Goal: Find specific page/section: Find specific page/section

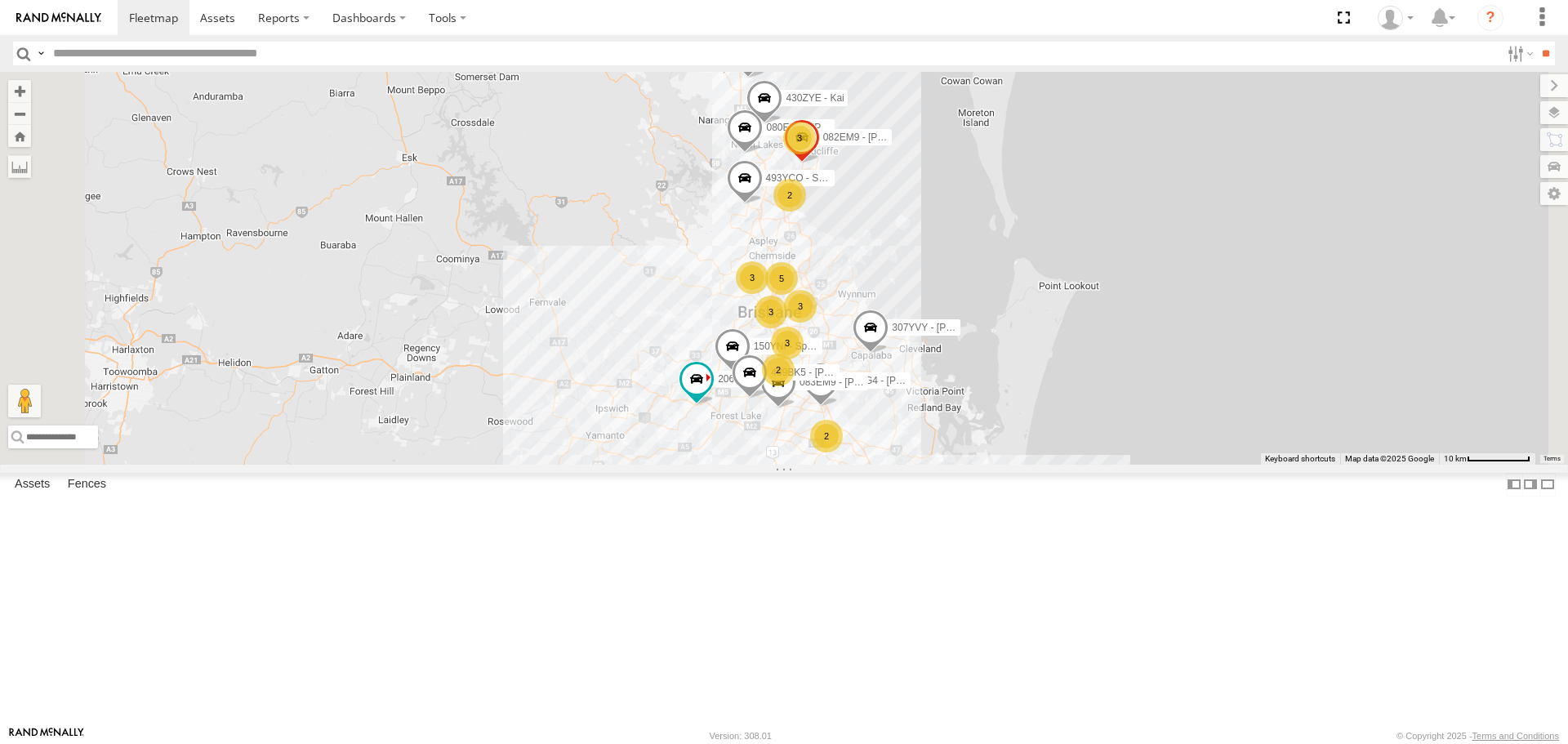
scroll to position [327, 0]
click at [0, 0] on div "285MA5 - [PERSON_NAME] Electrical" at bounding box center [0, 0] width 0 height 0
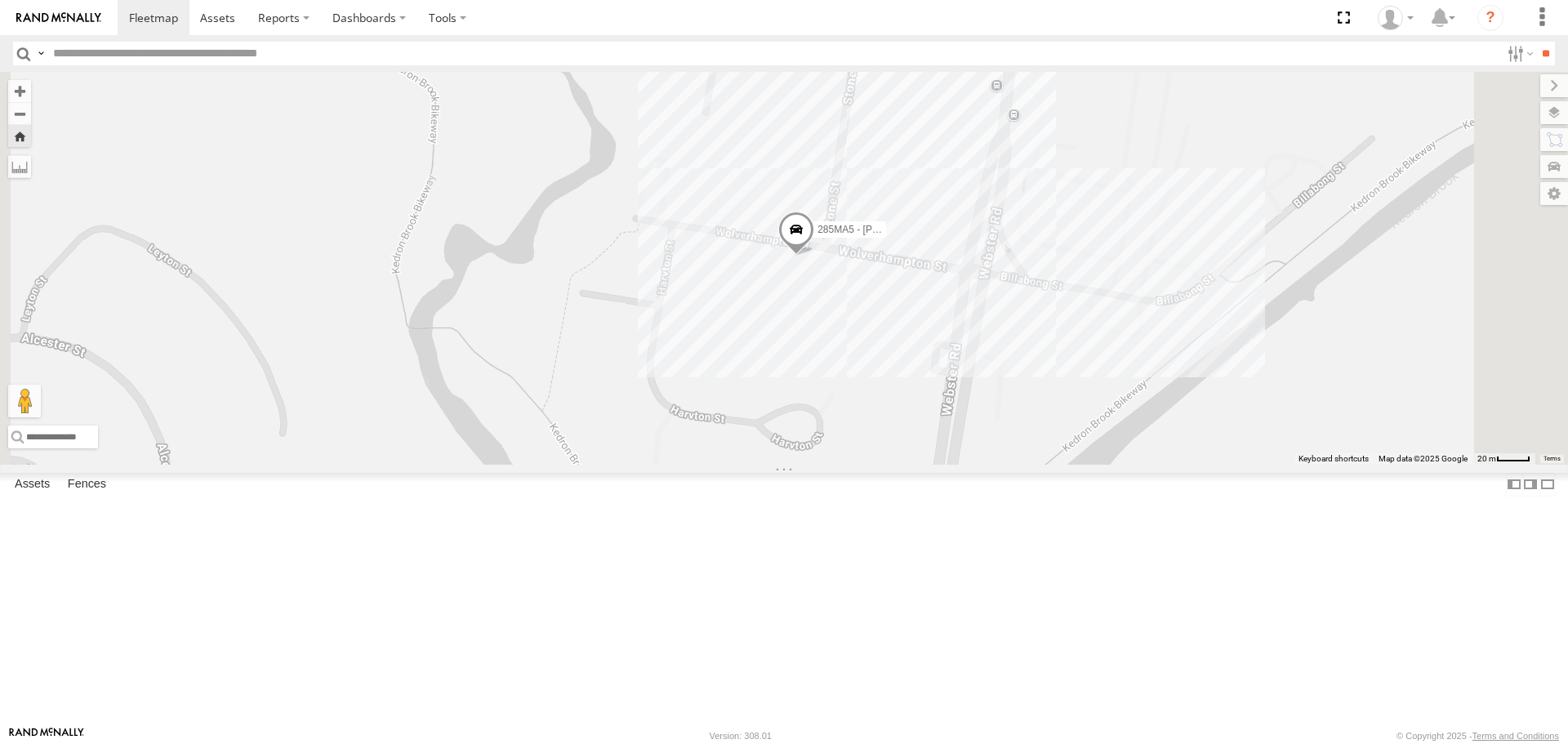
click at [0, 0] on div at bounding box center [0, 0] width 0 height 0
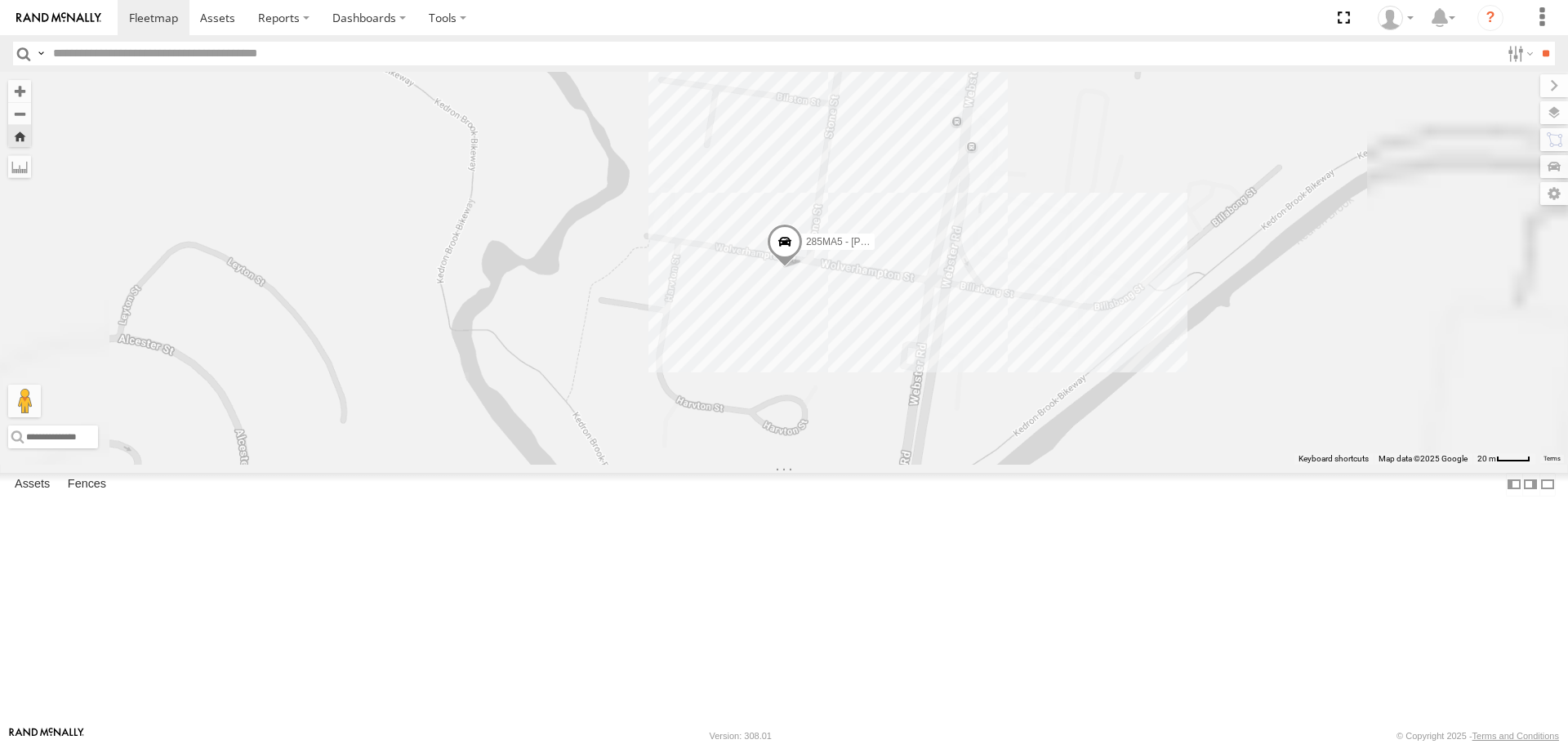
click at [0, 0] on span at bounding box center [0, 0] width 0 height 0
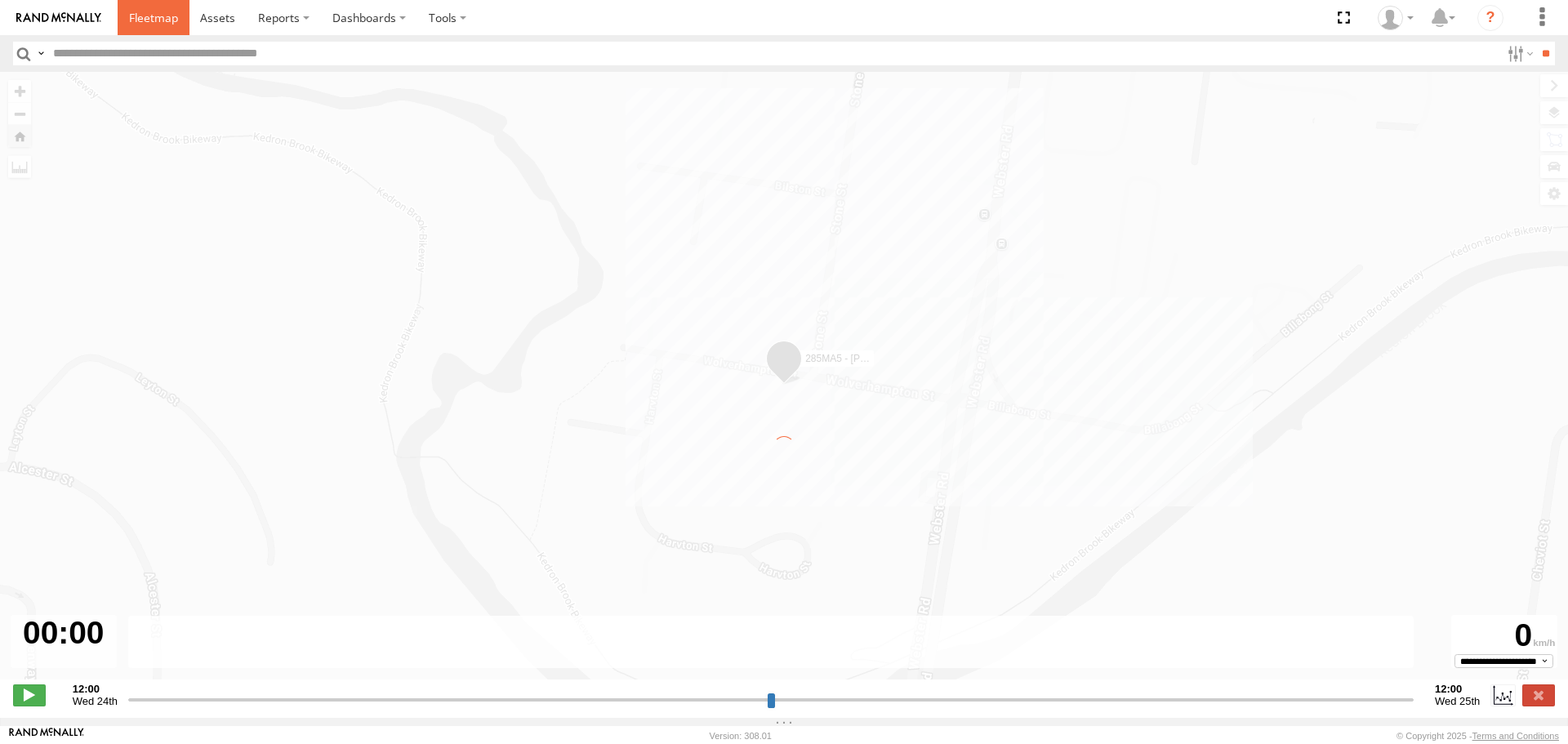
click at [165, 18] on span at bounding box center [154, 17] width 49 height 16
type input "**********"
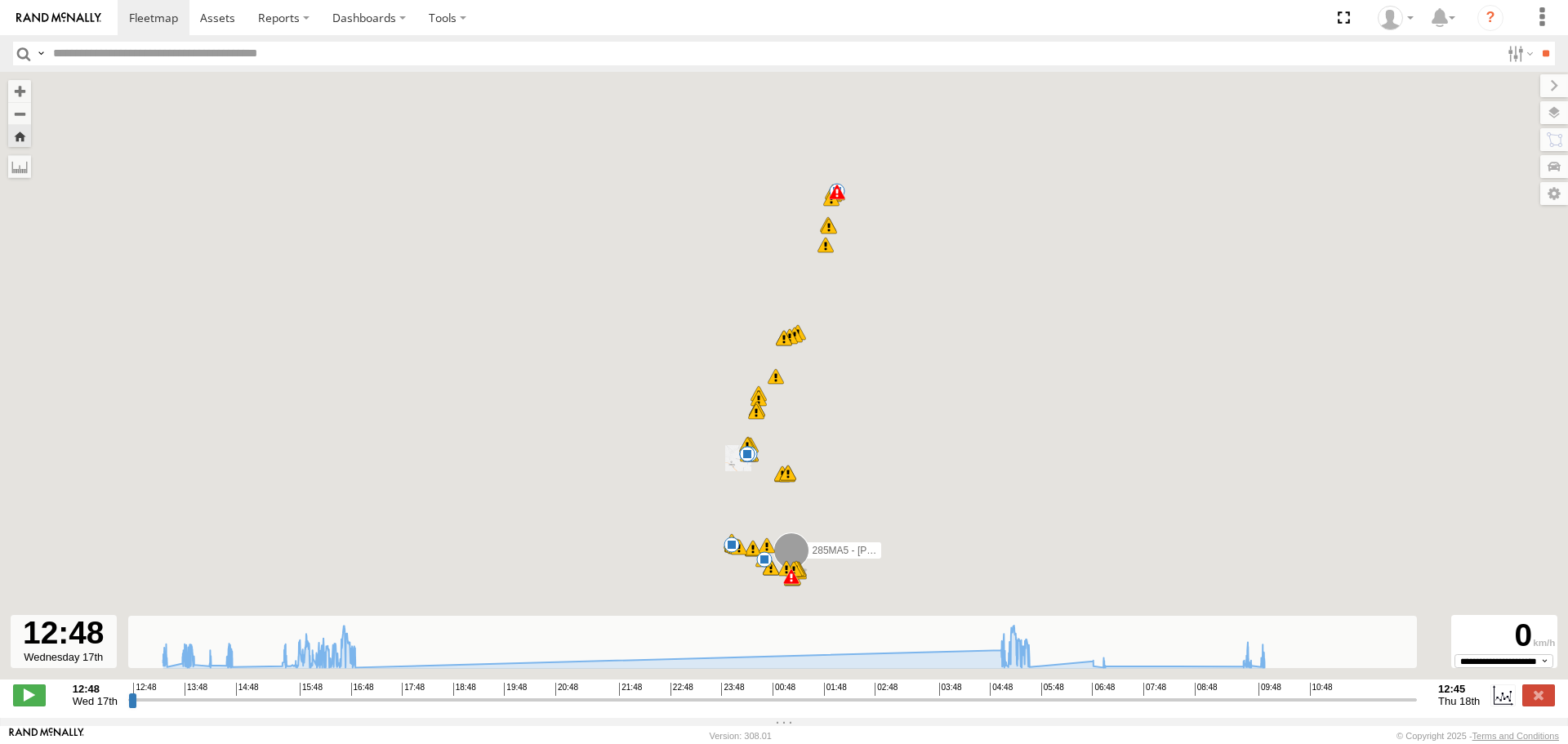
click at [70, 20] on img at bounding box center [59, 18] width 85 height 11
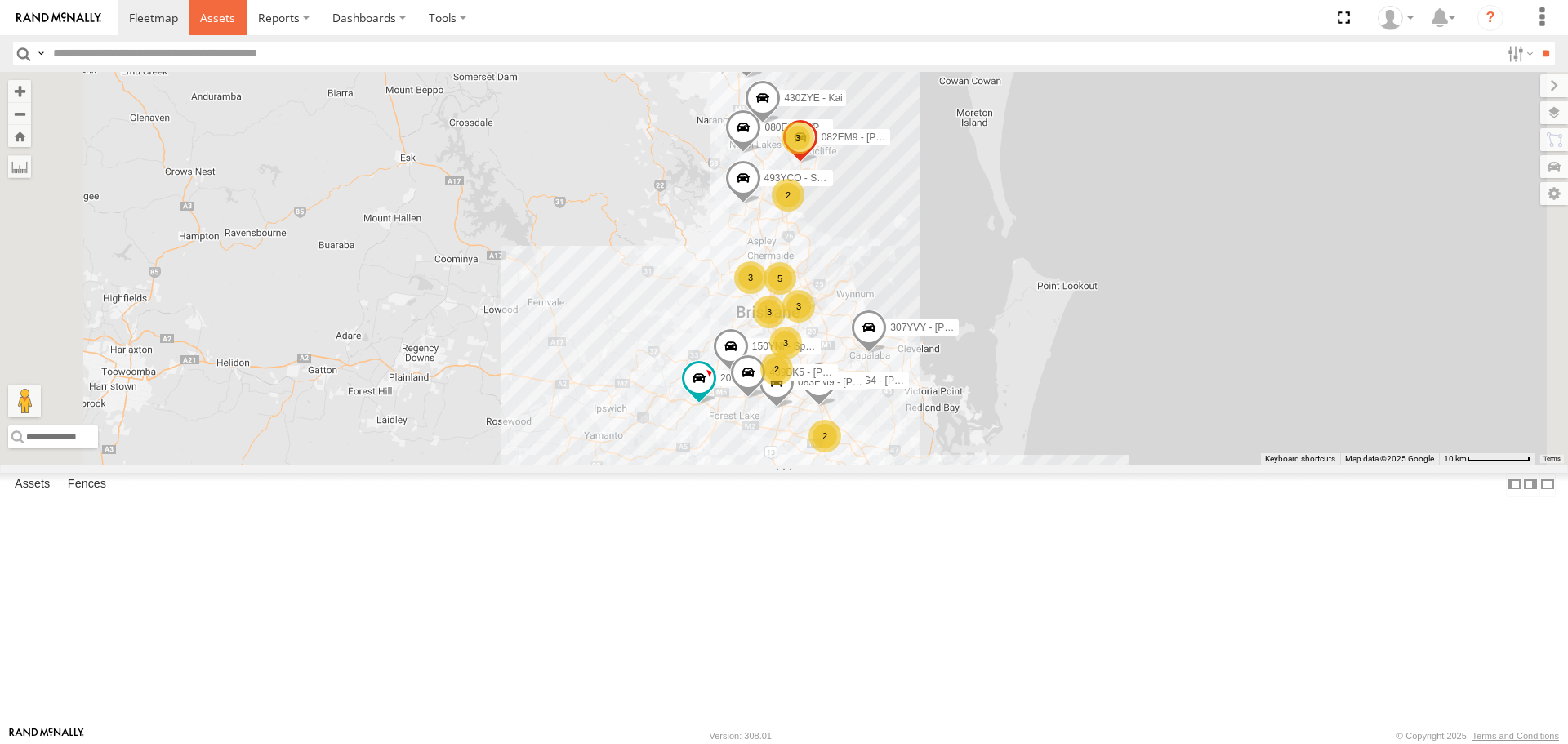
click at [229, 24] on span at bounding box center [217, 17] width 35 height 16
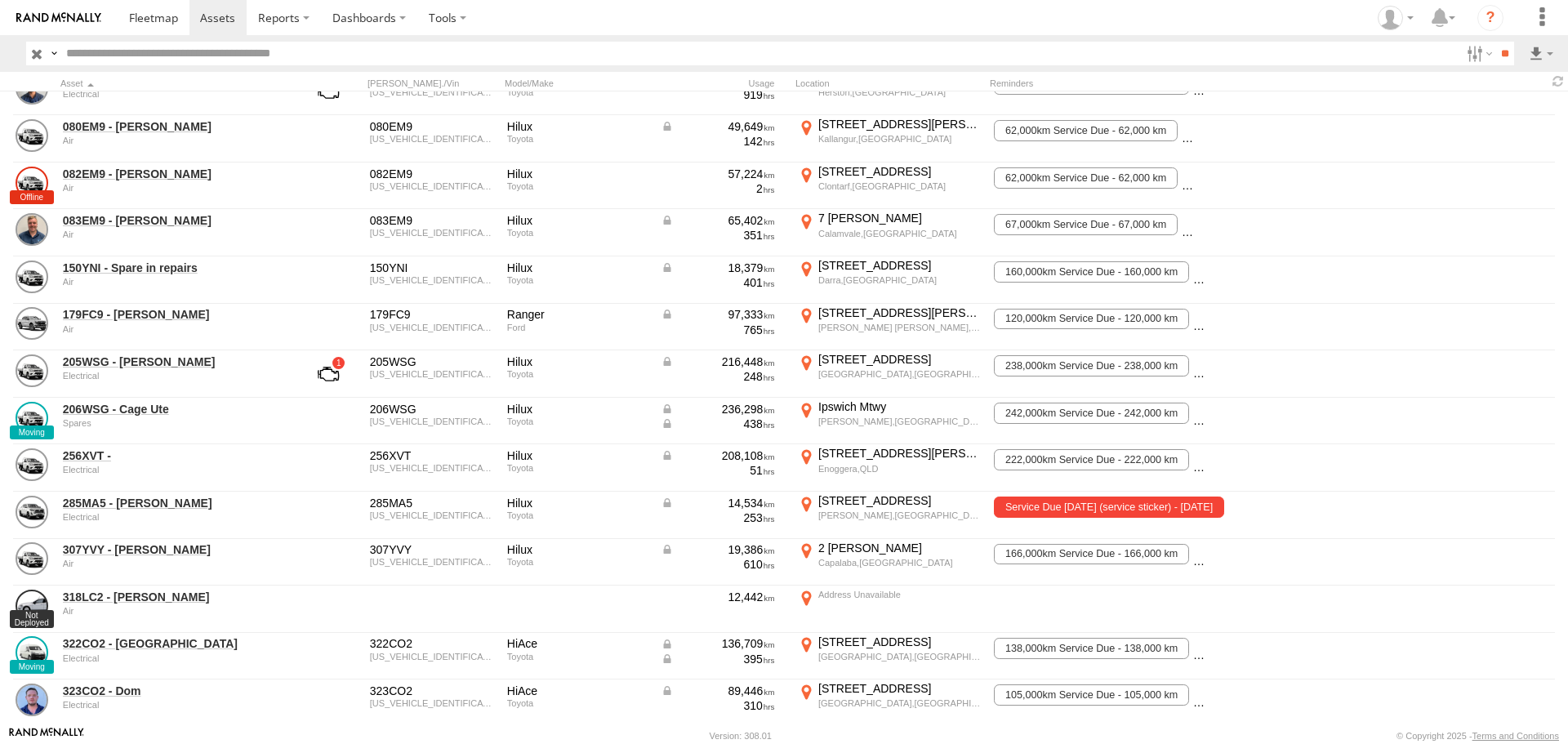
scroll to position [82, 0]
